Goal: Information Seeking & Learning: Stay updated

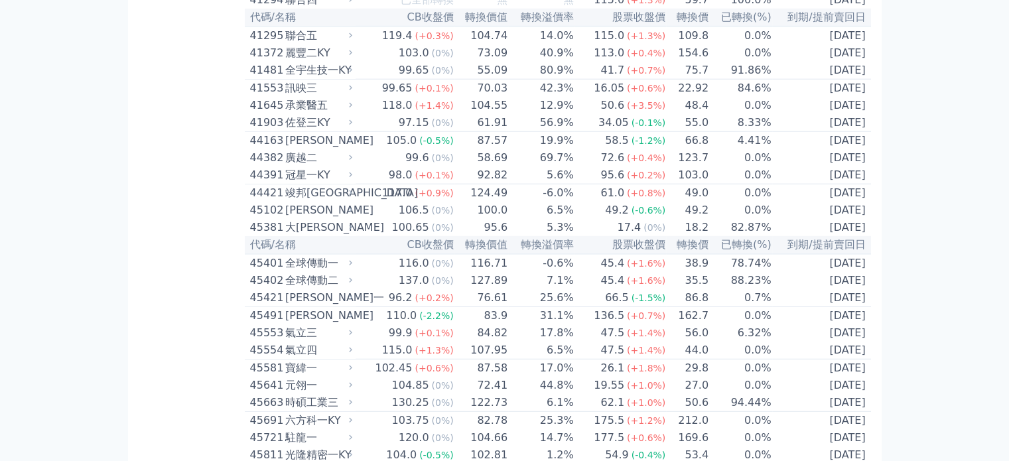
scroll to position [4048, 0]
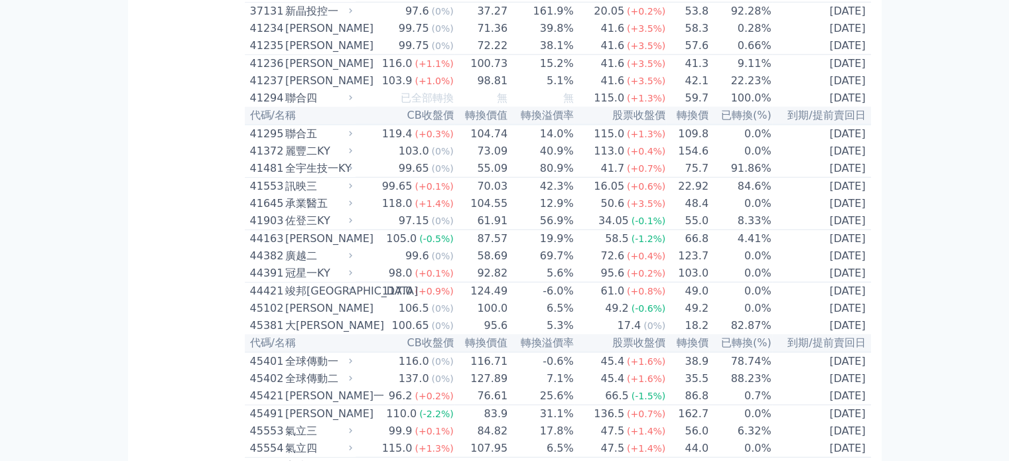
scroll to position [3392, 0]
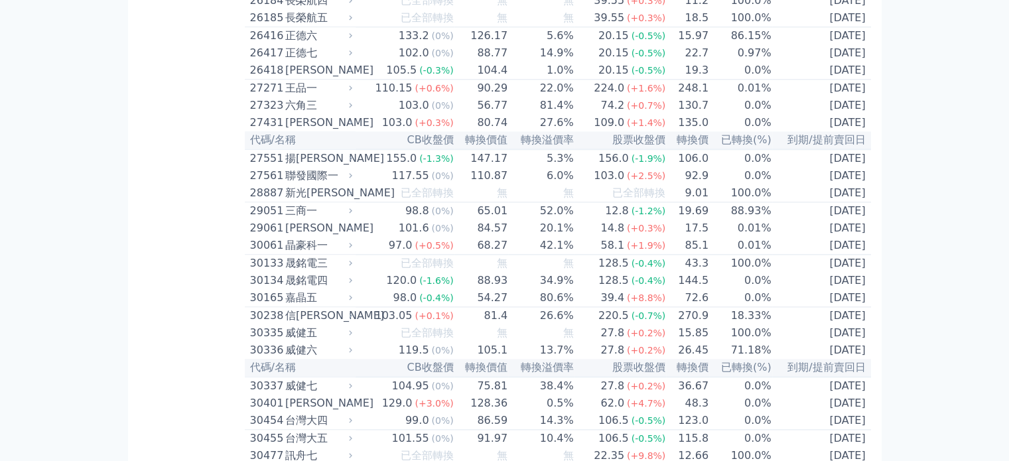
scroll to position [996, 0]
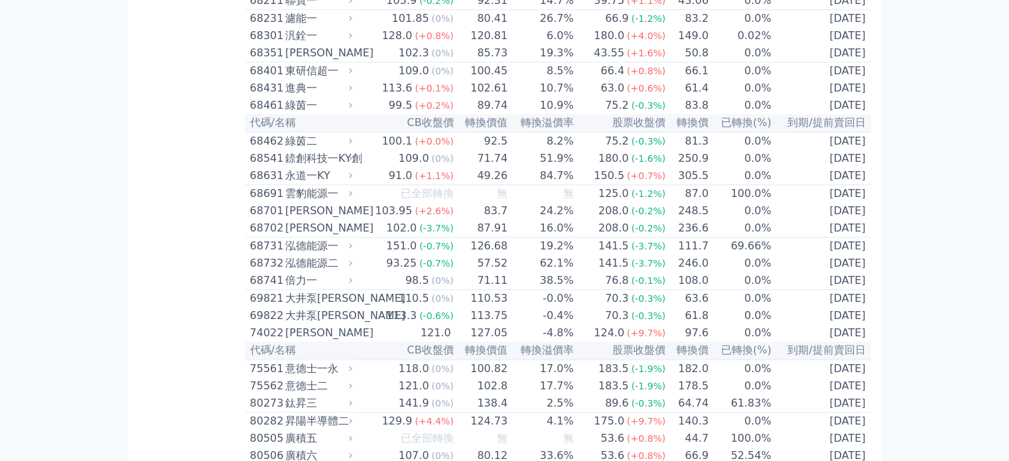
scroll to position [6775, 0]
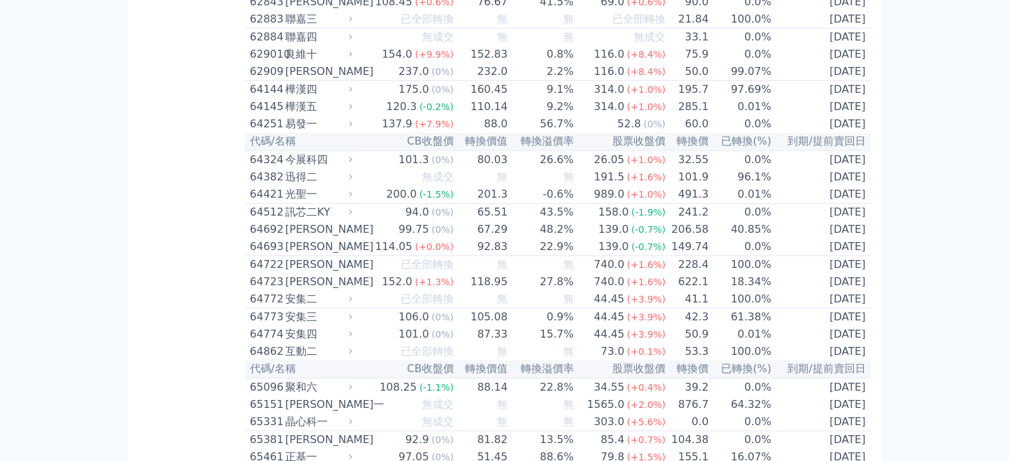
scroll to position [5708, 0]
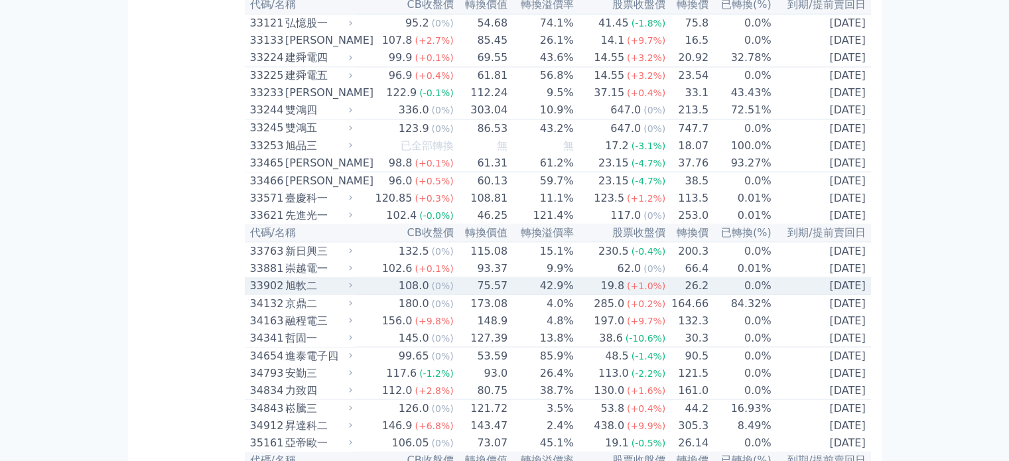
scroll to position [2389, 0]
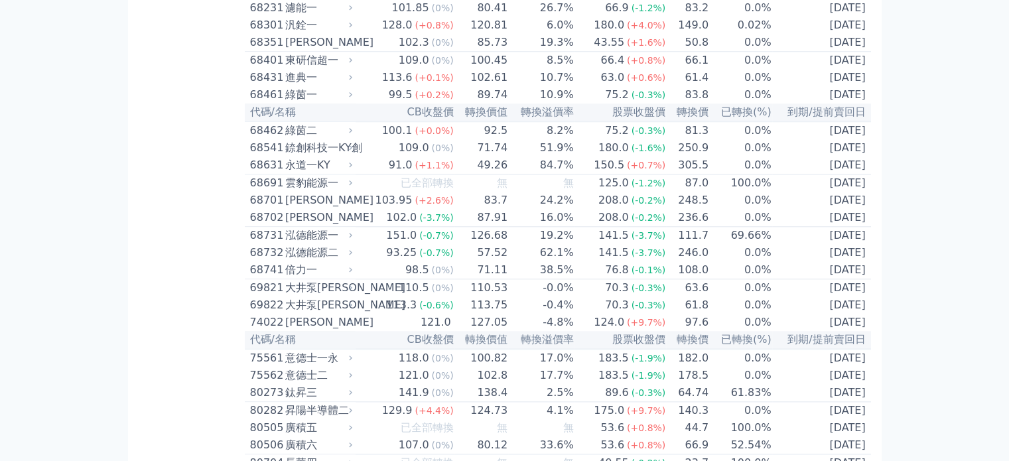
scroll to position [6239, 0]
